Goal: Information Seeking & Learning: Learn about a topic

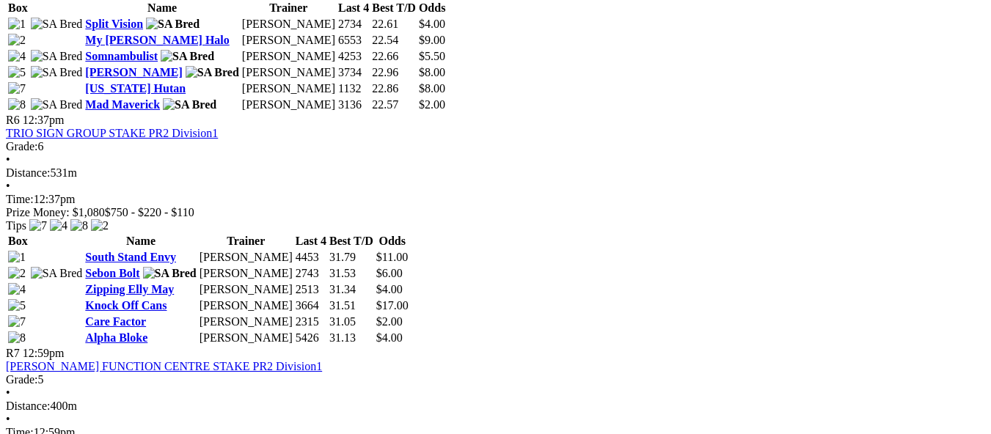
scroll to position [1937, 0]
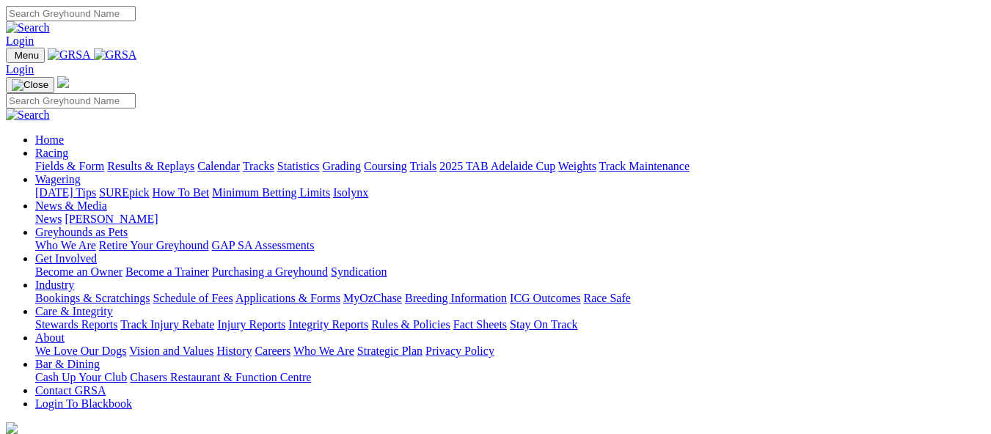
scroll to position [539, 0]
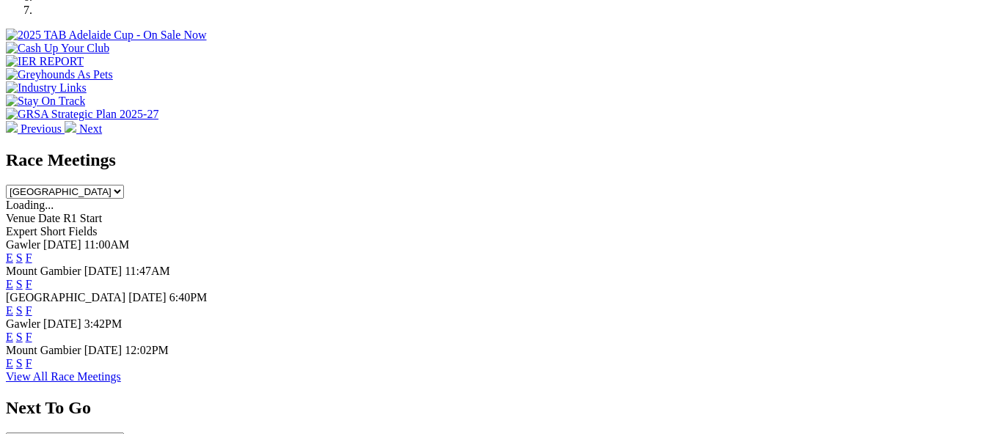
click at [32, 331] on link "F" at bounding box center [29, 337] width 7 height 12
